Goal: Task Accomplishment & Management: Use online tool/utility

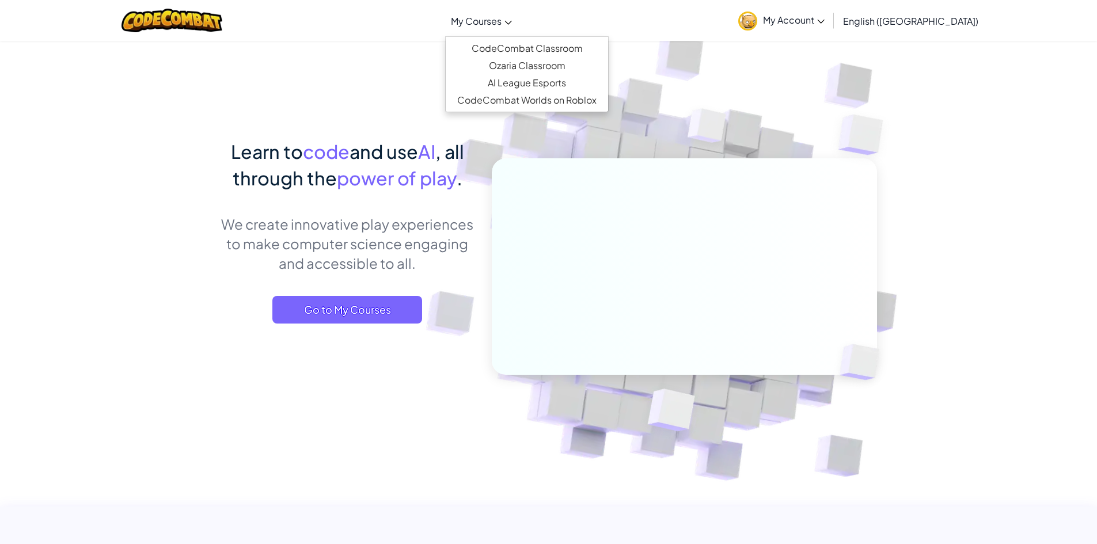
click at [502, 22] on span "My Courses" at bounding box center [476, 21] width 51 height 12
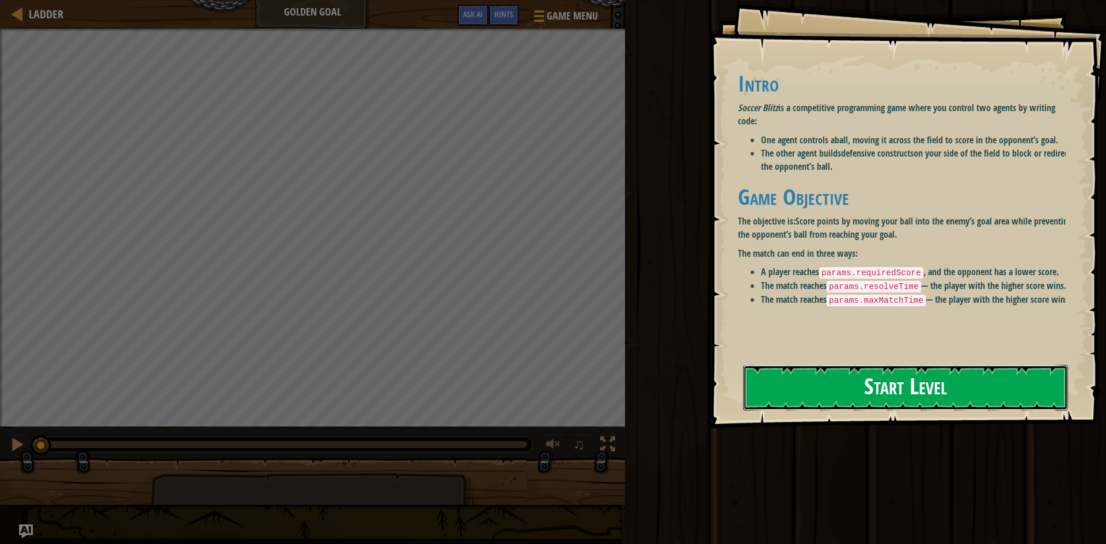
click at [794, 377] on button "Start Level" at bounding box center [905, 388] width 325 height 46
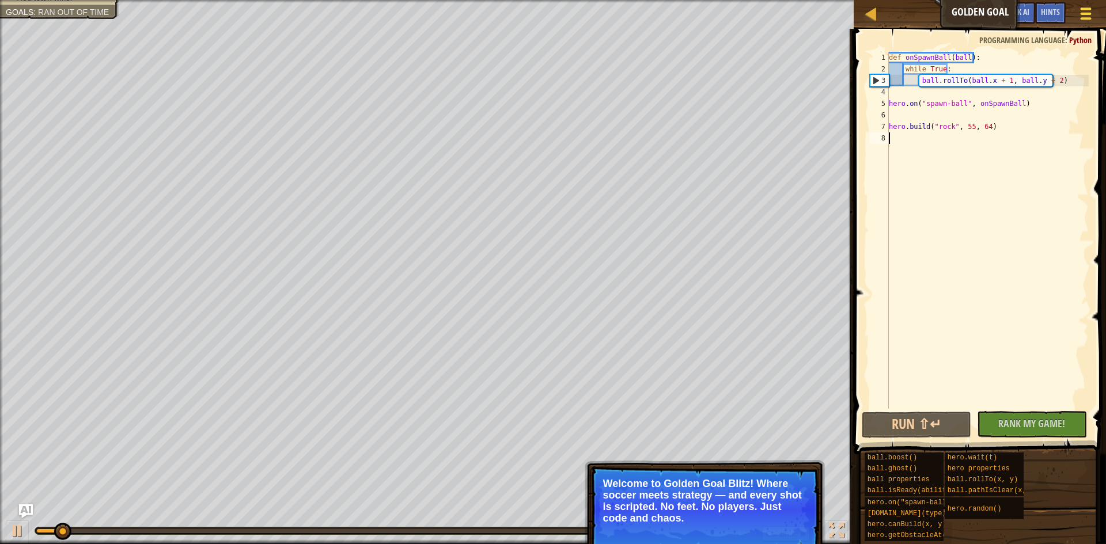
click at [1090, 6] on div at bounding box center [1086, 13] width 16 height 17
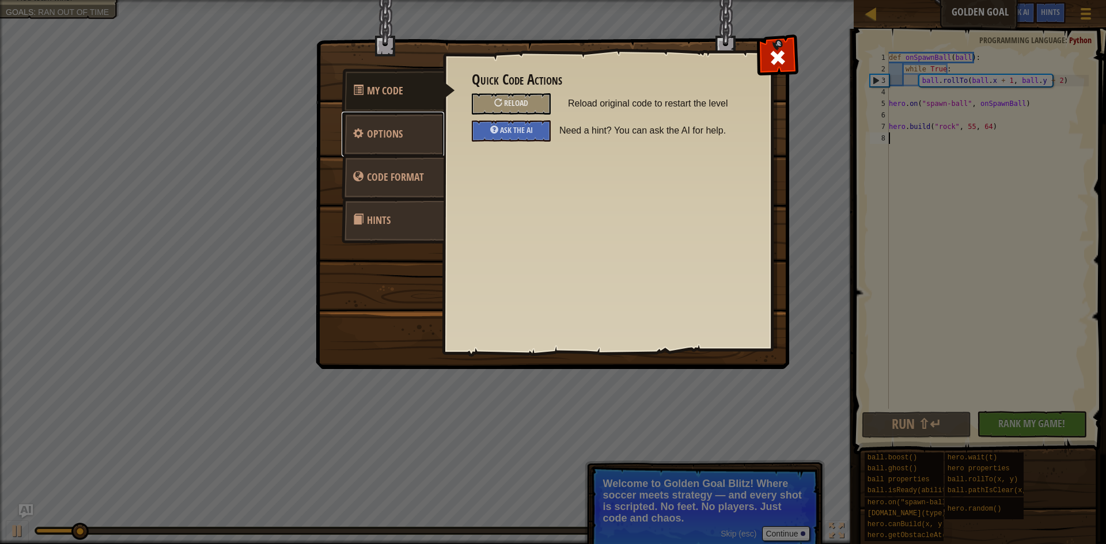
click at [392, 142] on link "Options" at bounding box center [393, 134] width 103 height 45
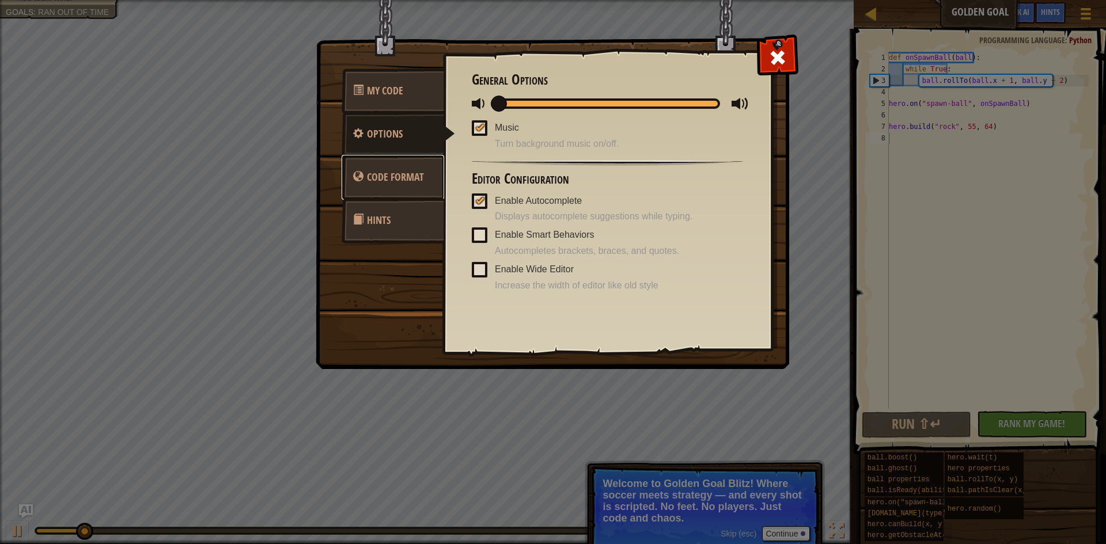
click at [399, 169] on link "Code Format" at bounding box center [393, 177] width 103 height 45
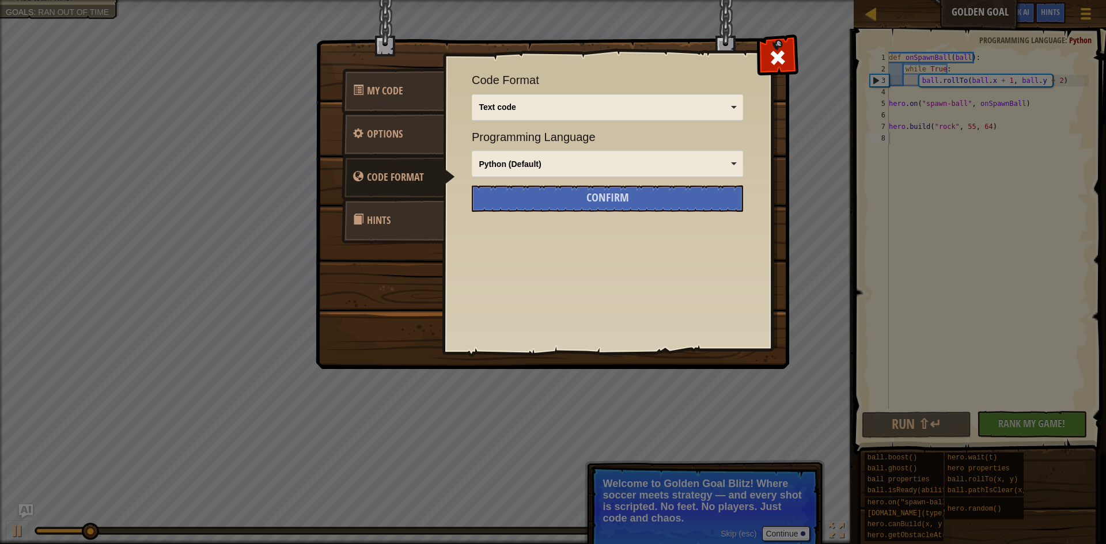
click at [397, 203] on link "Hints" at bounding box center [393, 220] width 103 height 45
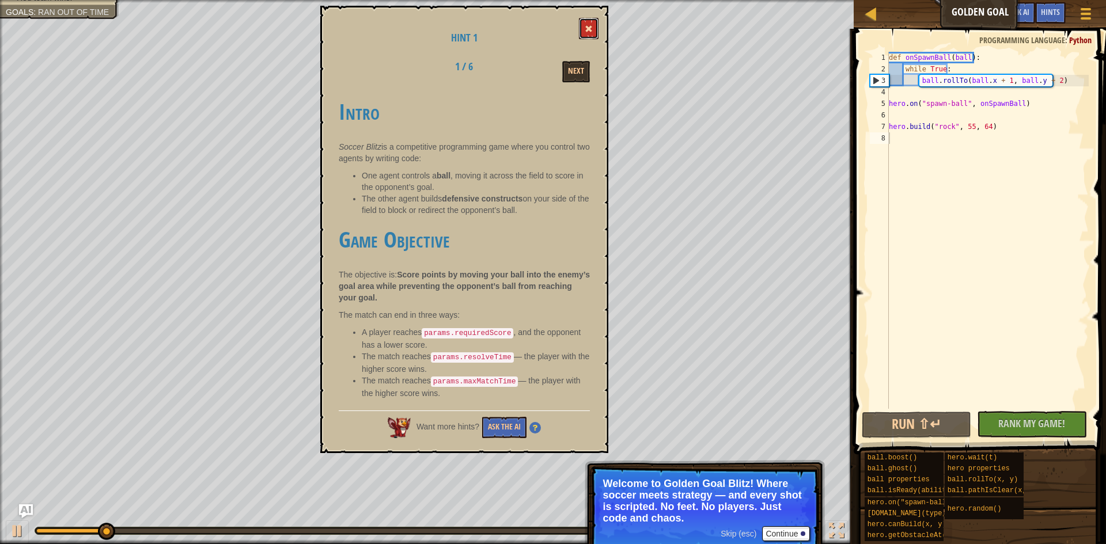
click at [586, 30] on span at bounding box center [589, 29] width 8 height 8
